Goal: Find specific page/section: Find specific page/section

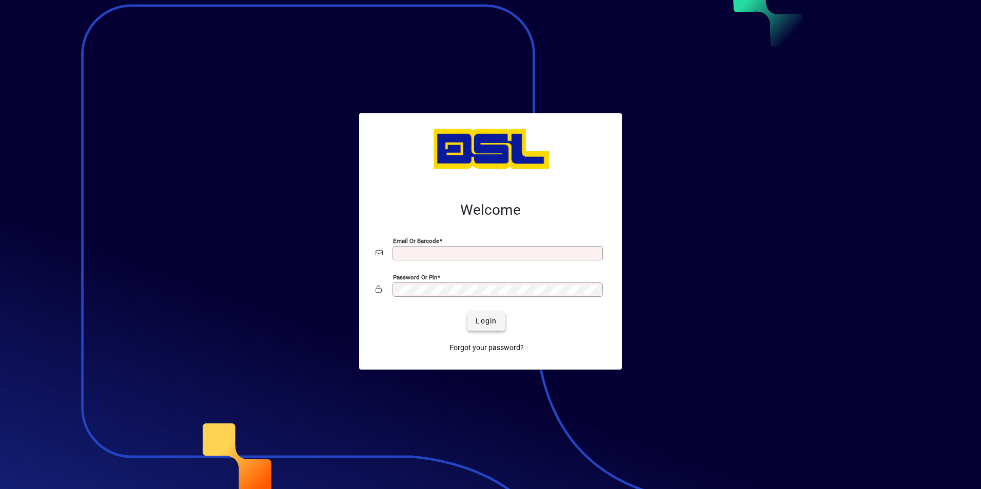
type input "**********"
click at [490, 321] on span "Login" at bounding box center [486, 321] width 21 height 11
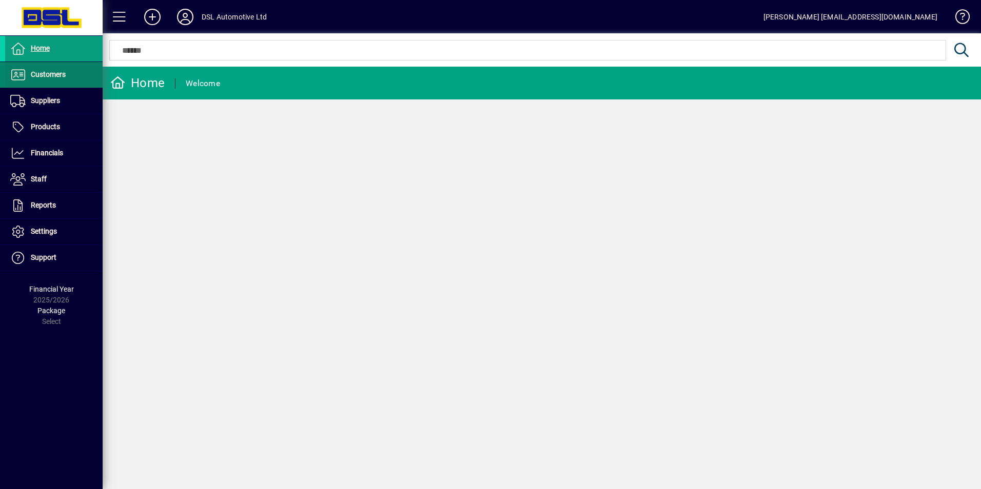
click at [27, 82] on span at bounding box center [53, 75] width 97 height 25
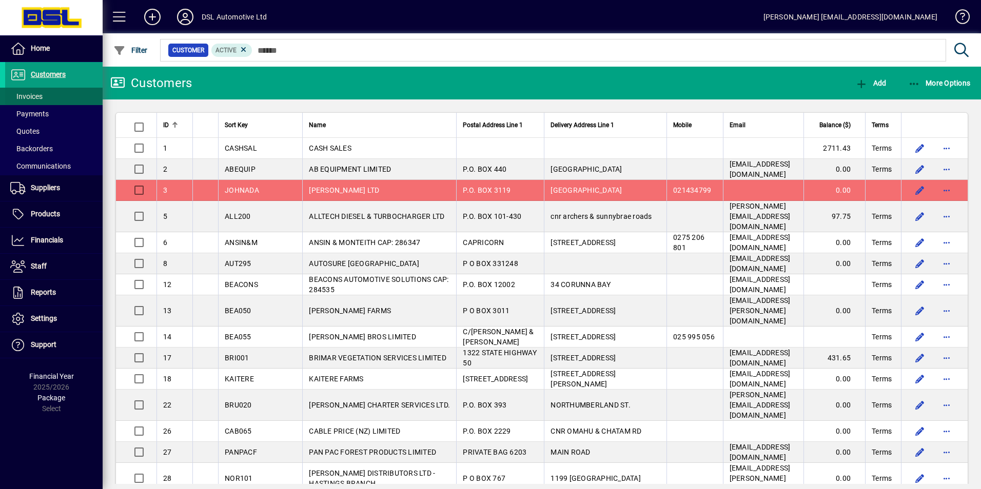
click at [34, 94] on span "Invoices" at bounding box center [26, 96] width 32 height 8
